Goal: Information Seeking & Learning: Learn about a topic

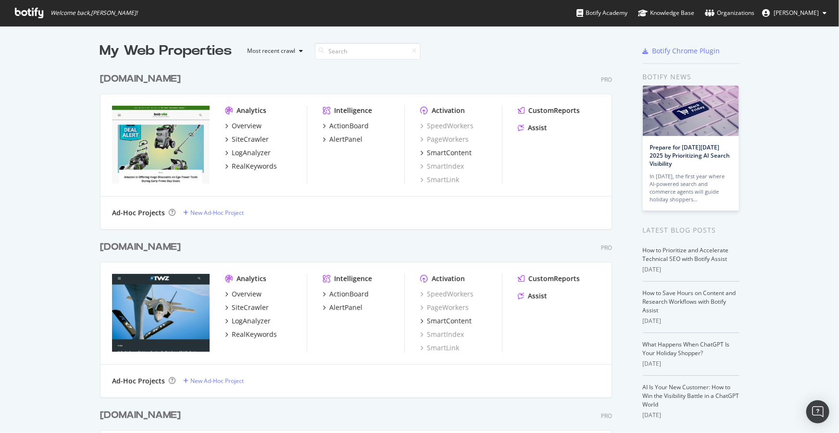
scroll to position [1625, 0]
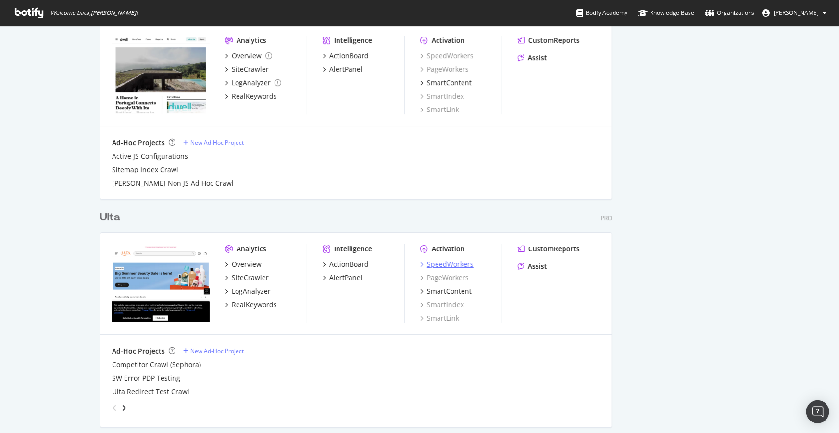
click at [439, 263] on div "SpeedWorkers" at bounding box center [450, 265] width 47 height 10
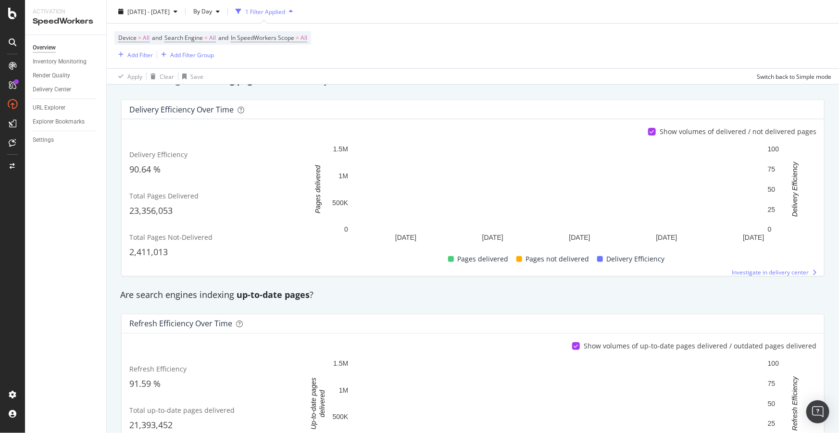
scroll to position [218, 0]
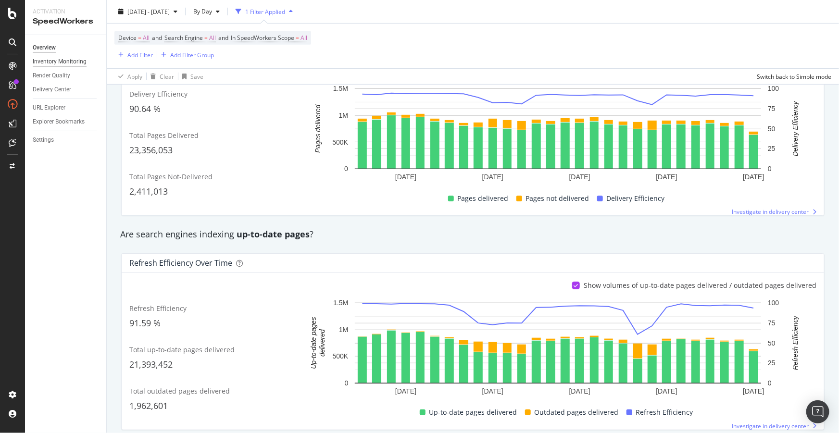
click at [50, 63] on div "Inventory Monitoring" at bounding box center [60, 62] width 54 height 10
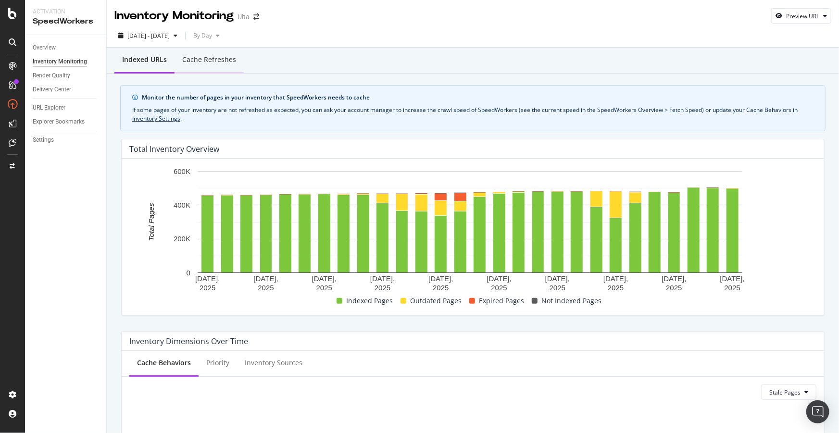
click at [210, 67] on div "Cache refreshes" at bounding box center [209, 60] width 69 height 26
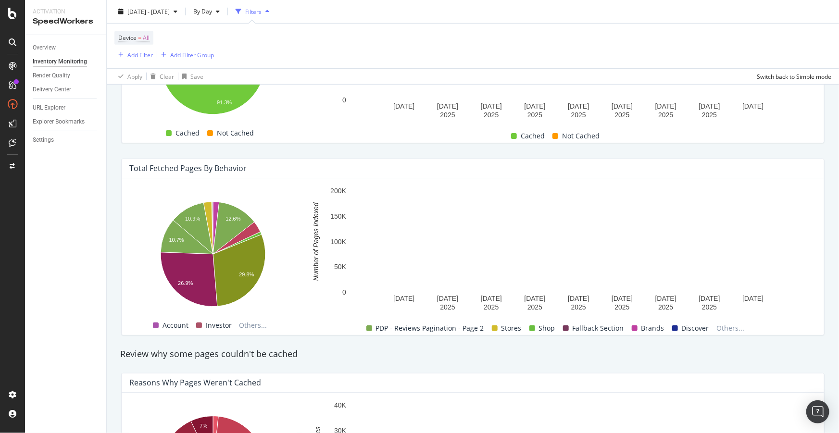
scroll to position [262, 0]
